Goal: Transaction & Acquisition: Register for event/course

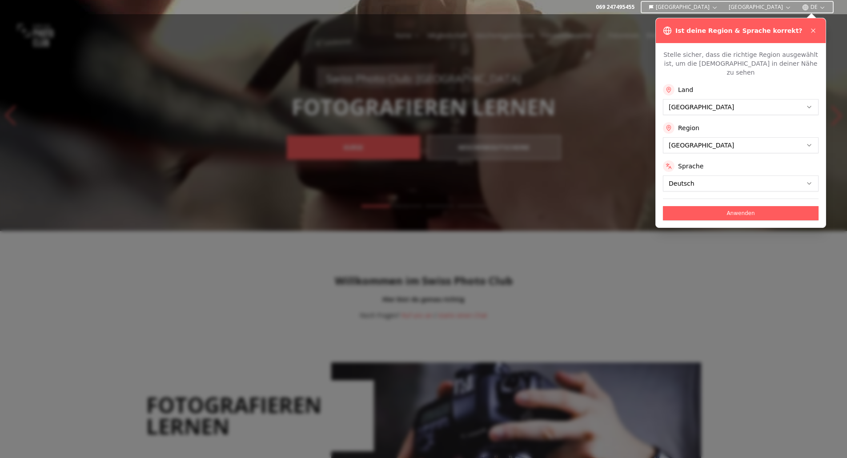
click at [709, 206] on button "Anwenden" at bounding box center [741, 213] width 156 height 14
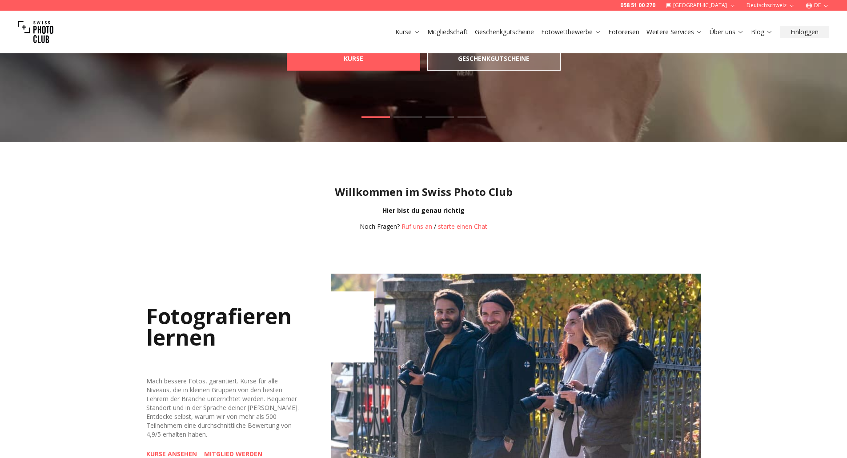
scroll to position [222, 0]
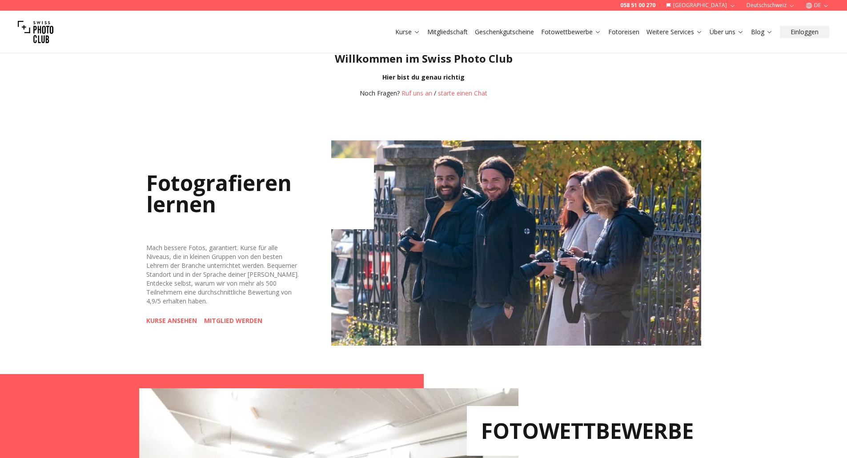
click at [166, 322] on link "KURSE ANSEHEN" at bounding box center [171, 321] width 51 height 9
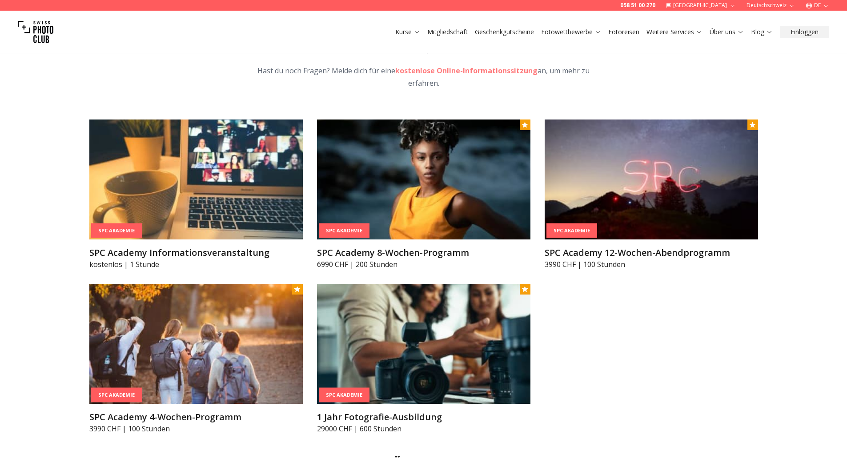
scroll to position [1067, 0]
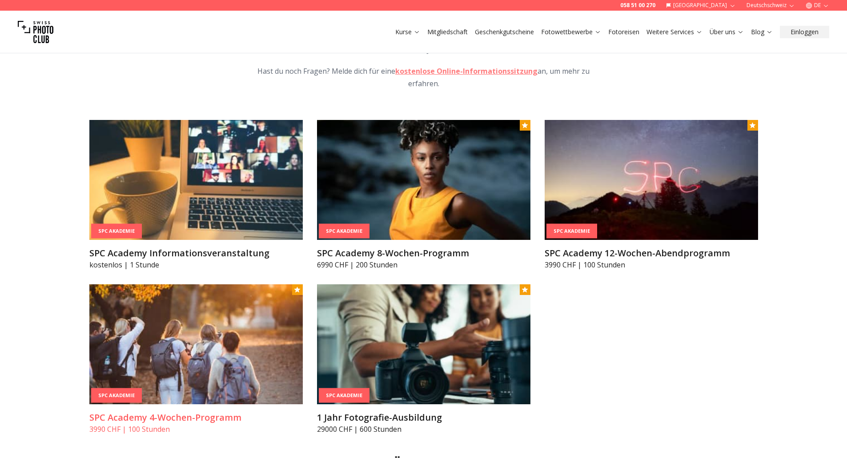
click at [209, 346] on img at bounding box center [195, 345] width 213 height 120
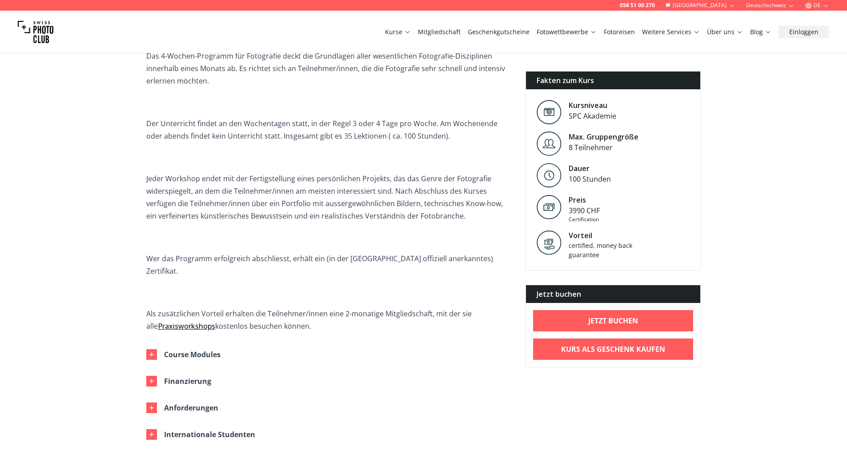
scroll to position [356, 0]
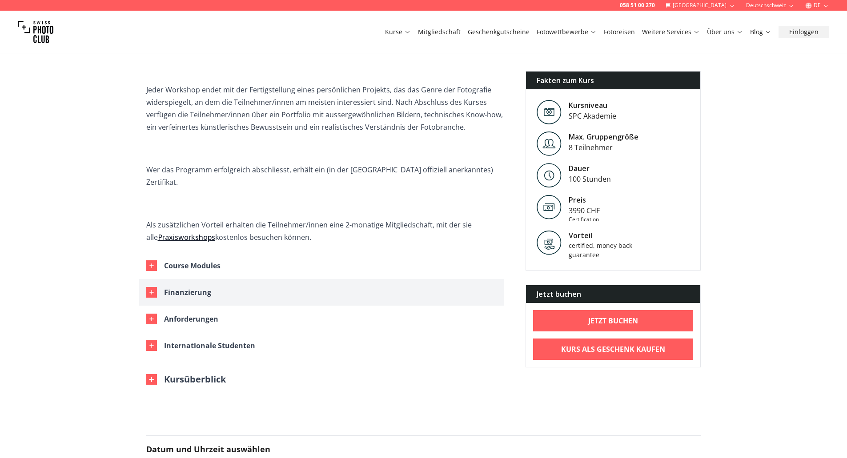
click at [148, 289] on icon "button" at bounding box center [151, 292] width 7 height 7
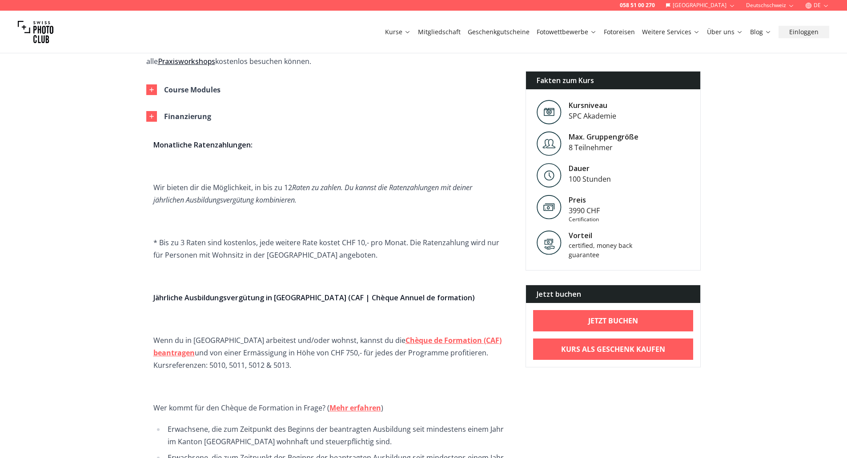
scroll to position [0, 0]
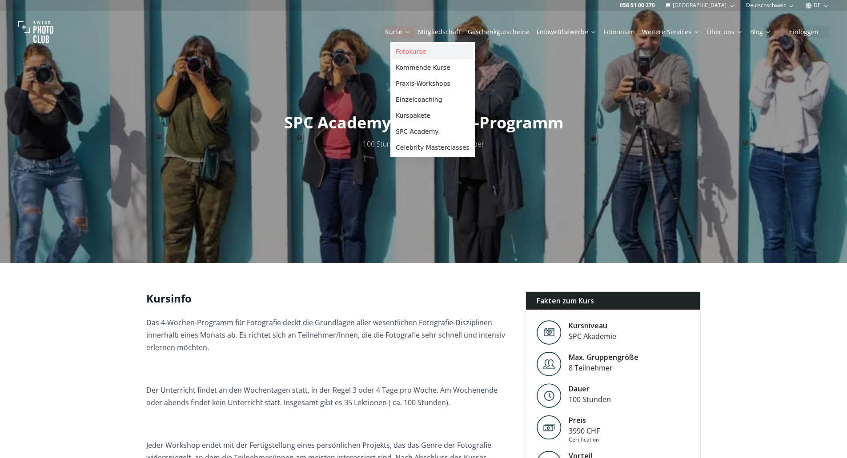
click at [420, 53] on link "Fotokurse" at bounding box center [432, 52] width 81 height 16
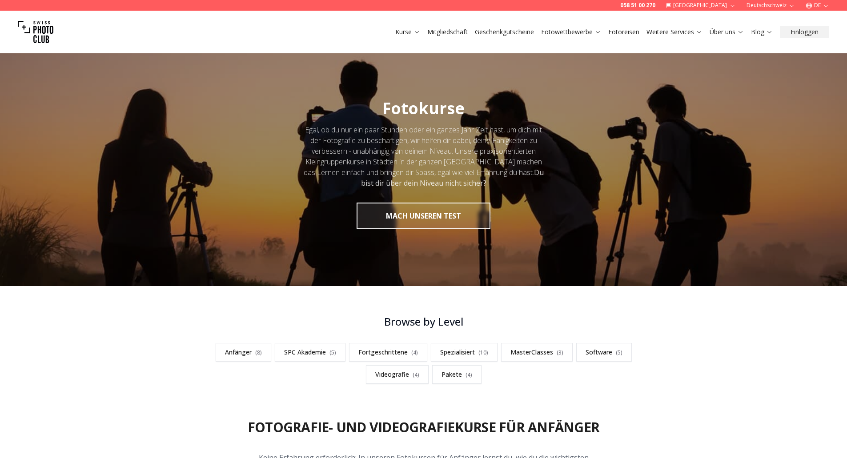
scroll to position [44, 0]
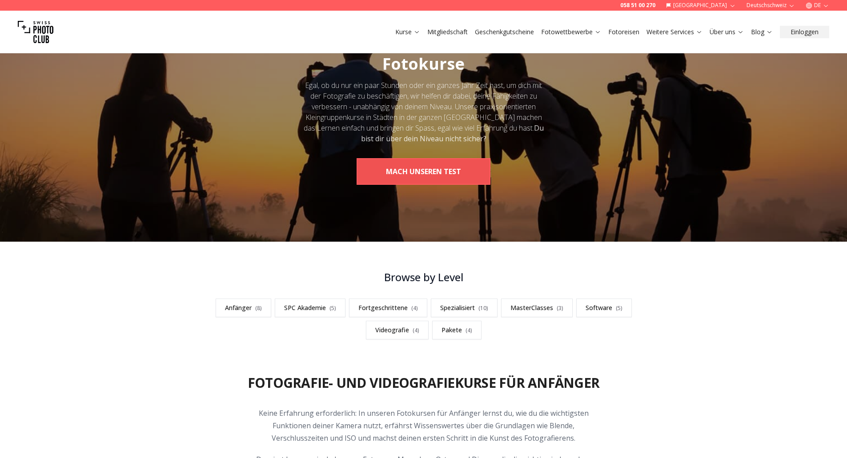
click at [398, 173] on button "MACH UNSEREN TEST" at bounding box center [424, 171] width 134 height 27
